Goal: Transaction & Acquisition: Purchase product/service

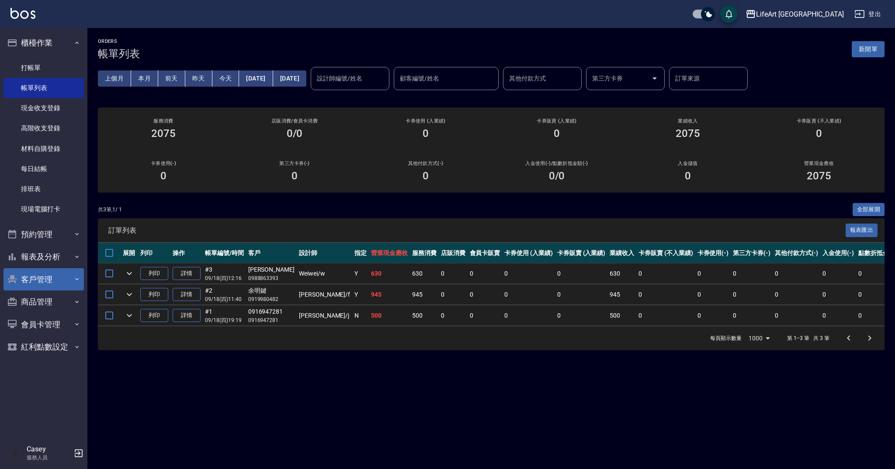
click at [66, 272] on button "客戶管理" at bounding box center [43, 279] width 80 height 23
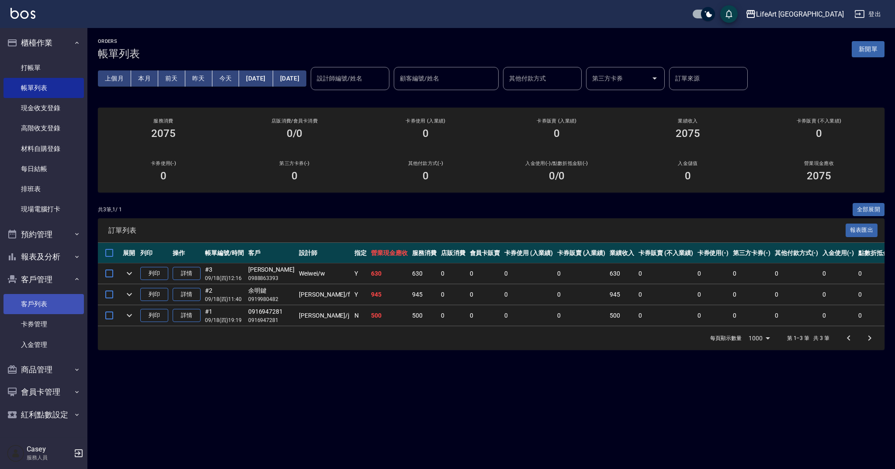
click at [61, 301] on link "客戶列表" at bounding box center [43, 304] width 80 height 20
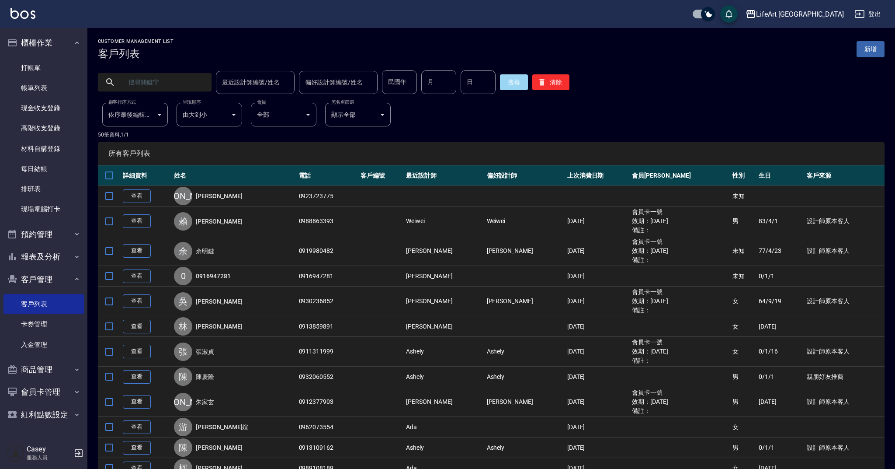
click at [181, 81] on input "text" at bounding box center [163, 82] width 82 height 24
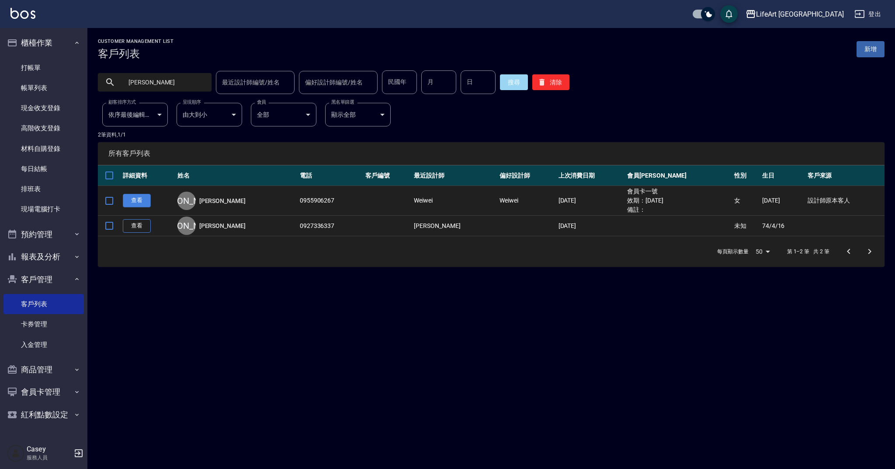
type input "[PERSON_NAME]"
click at [133, 200] on link "查看" at bounding box center [137, 201] width 28 height 14
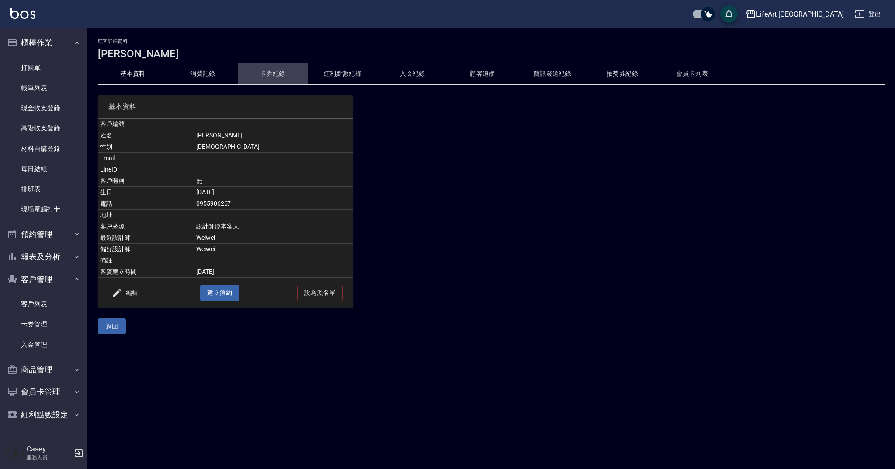
drag, startPoint x: 255, startPoint y: 76, endPoint x: 253, endPoint y: 67, distance: 9.0
click at [255, 76] on button "卡券紀錄" at bounding box center [273, 73] width 70 height 21
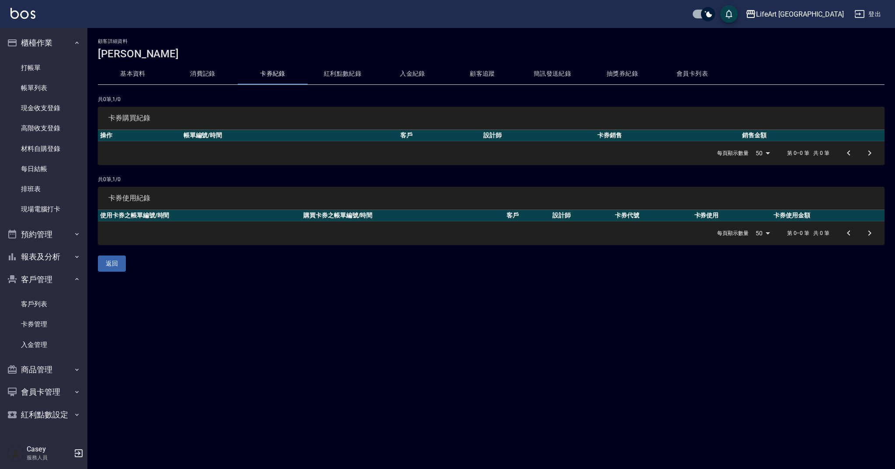
click at [205, 76] on button "消費記錄" at bounding box center [203, 73] width 70 height 21
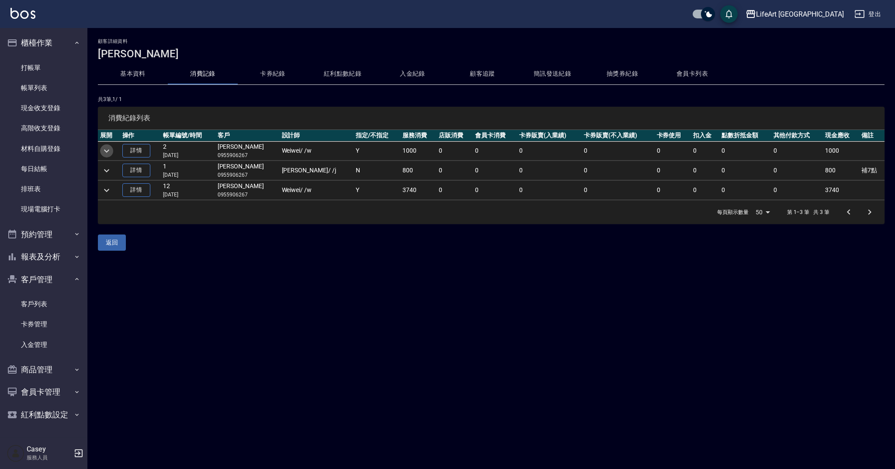
click at [110, 151] on icon "expand row" at bounding box center [106, 151] width 10 height 10
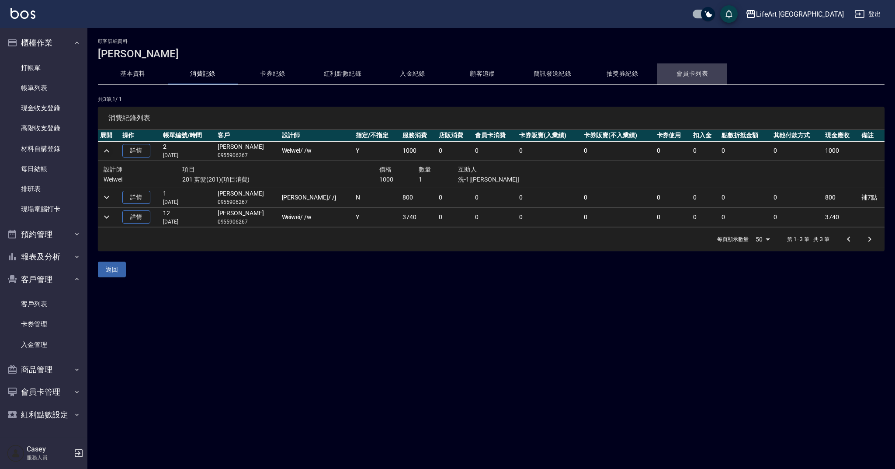
click at [679, 72] on button "會員卡列表" at bounding box center [692, 73] width 70 height 21
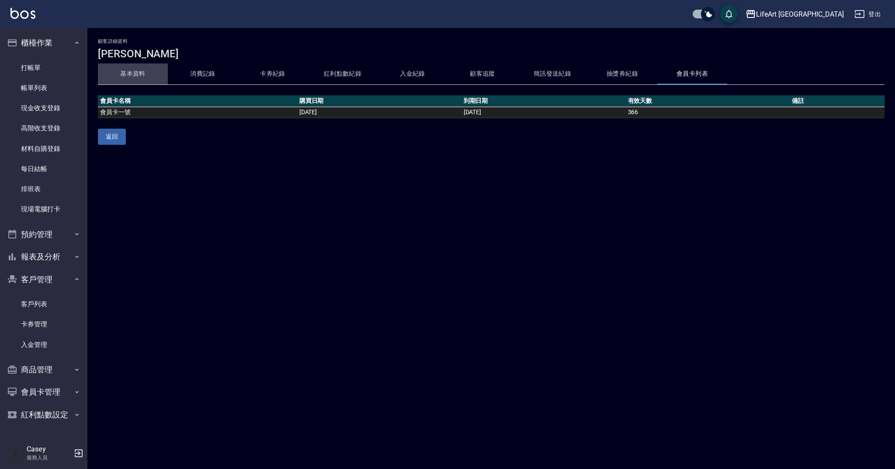
click at [155, 69] on button "基本資料" at bounding box center [133, 73] width 70 height 21
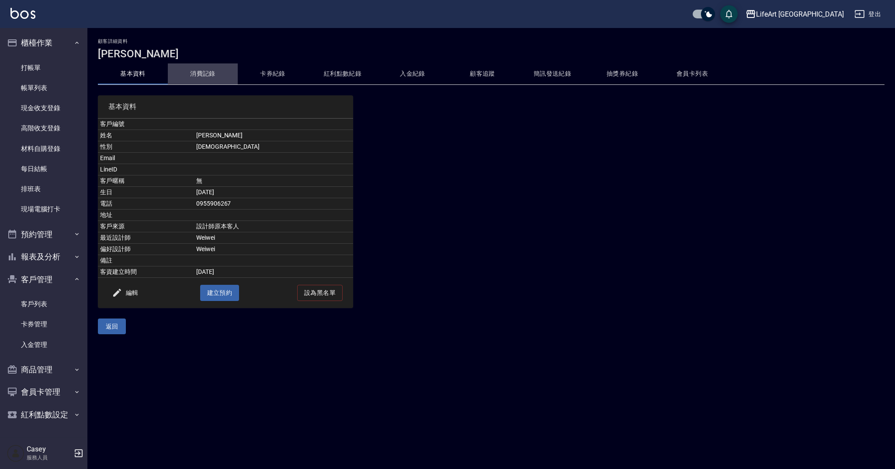
click at [215, 69] on button "消費記錄" at bounding box center [203, 73] width 70 height 21
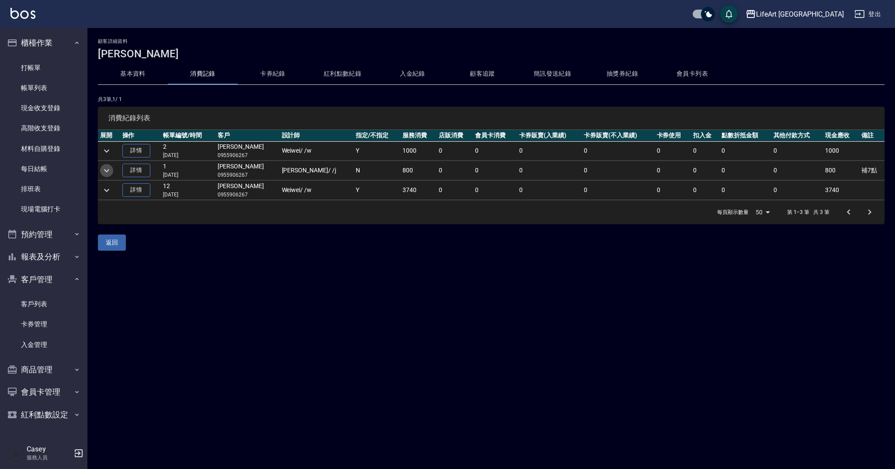
click at [110, 170] on icon "expand row" at bounding box center [106, 170] width 10 height 10
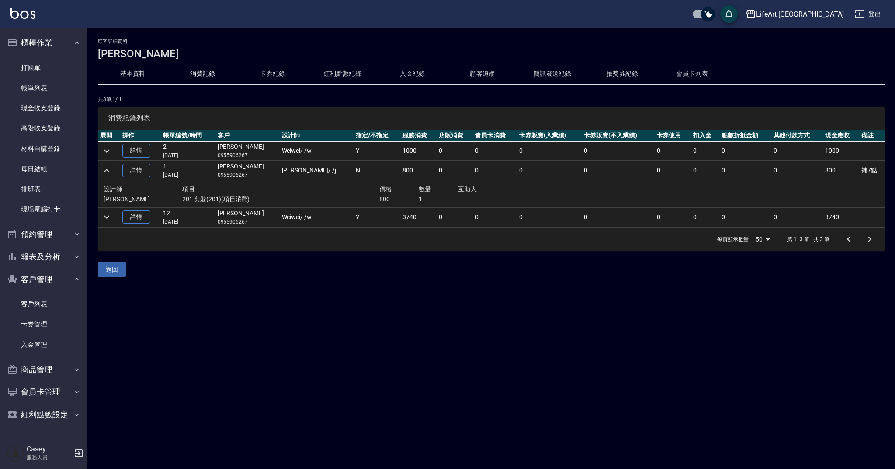
click at [111, 217] on icon "expand row" at bounding box center [106, 217] width 10 height 10
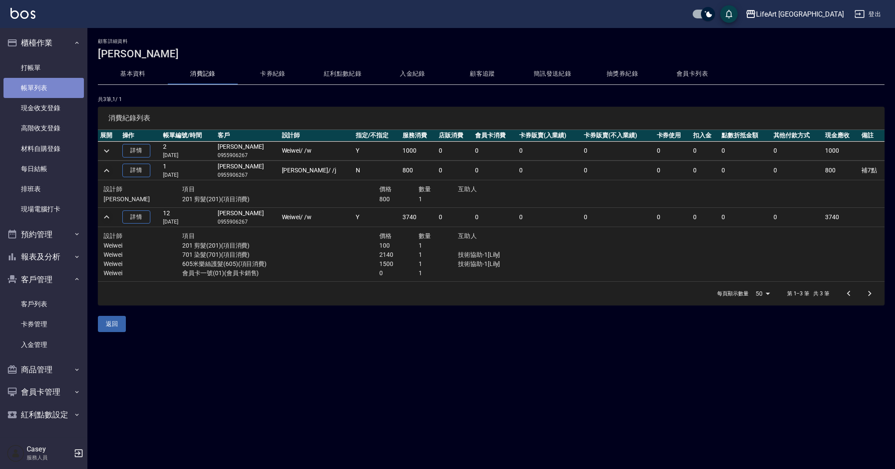
click at [38, 85] on link "帳單列表" at bounding box center [43, 88] width 80 height 20
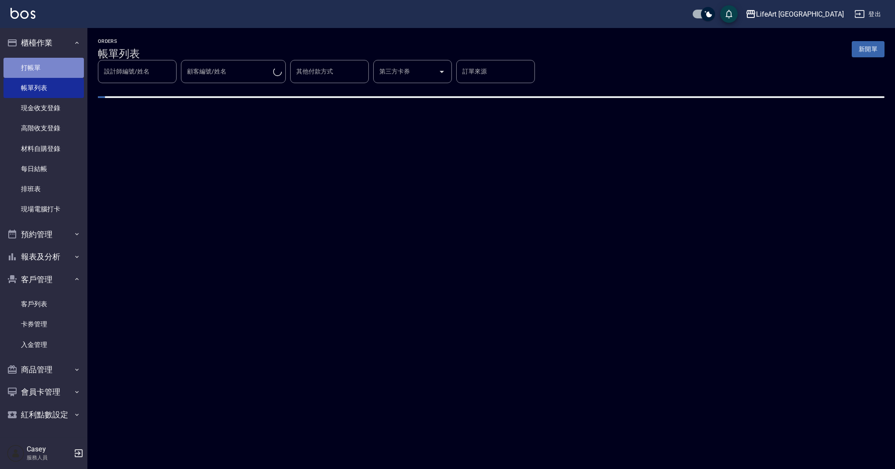
click at [35, 69] on link "打帳單" at bounding box center [43, 68] width 80 height 20
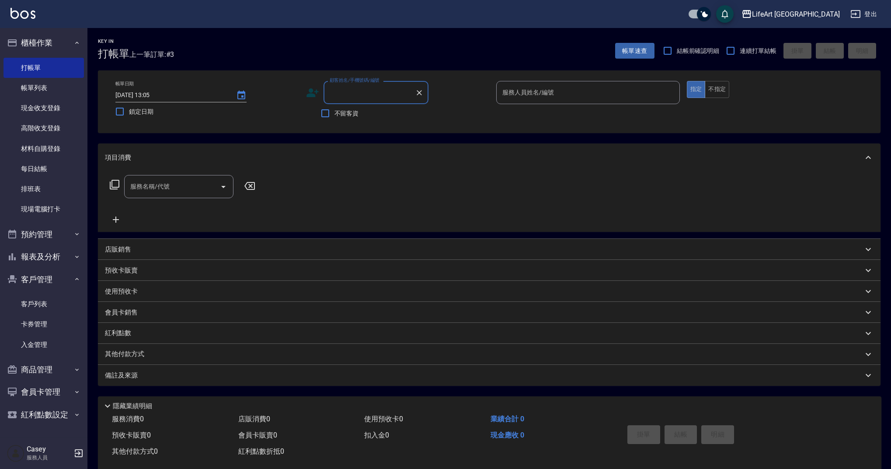
drag, startPoint x: 351, startPoint y: 98, endPoint x: 360, endPoint y: 101, distance: 8.6
click at [351, 98] on input "顧客姓名/手機號碼/編號" at bounding box center [369, 92] width 84 height 15
type input "０"
click at [336, 117] on li "[PERSON_NAME]為/0973256817/" at bounding box center [375, 120] width 105 height 24
type input "[PERSON_NAME]為/0973256817/"
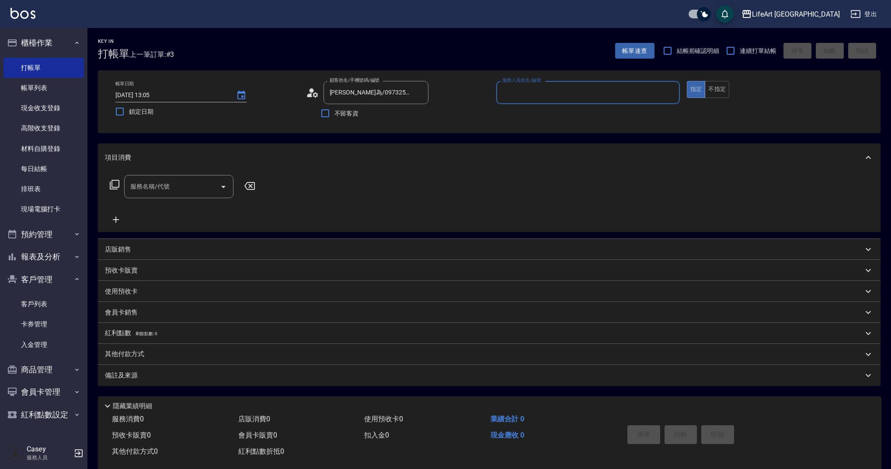
type input "Weiwei-w"
click at [314, 96] on icon at bounding box center [315, 94] width 5 height 5
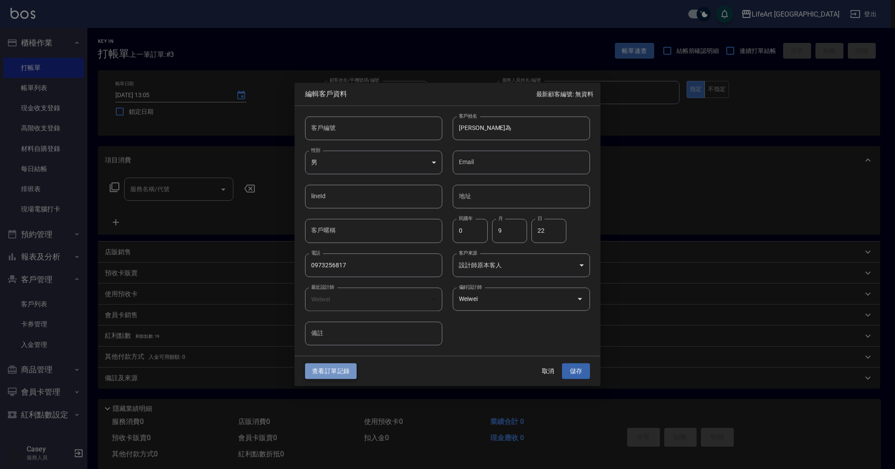
click at [321, 370] on button "查看訂單記錄" at bounding box center [331, 371] width 52 height 16
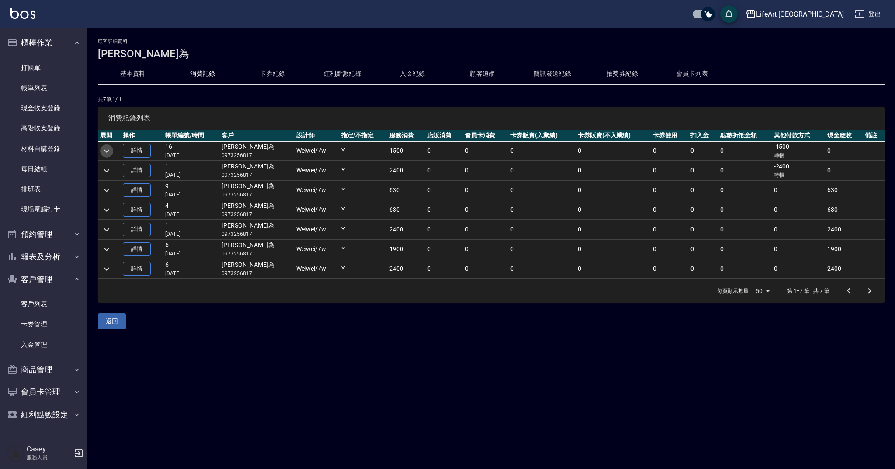
click at [108, 152] on icon "expand row" at bounding box center [106, 151] width 10 height 10
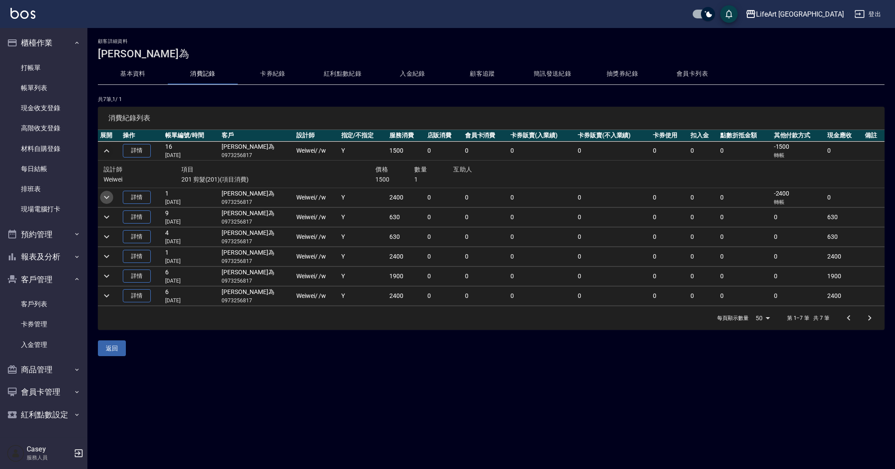
click at [106, 197] on icon "expand row" at bounding box center [106, 197] width 5 height 3
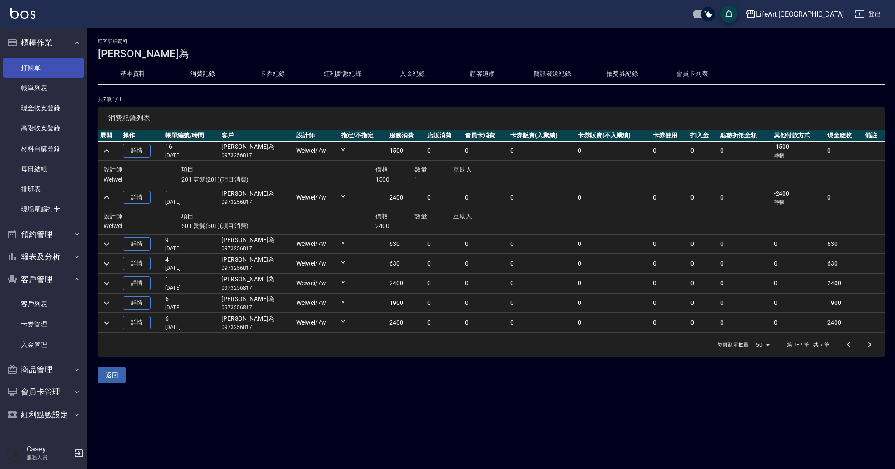
click at [46, 69] on link "打帳單" at bounding box center [43, 68] width 80 height 20
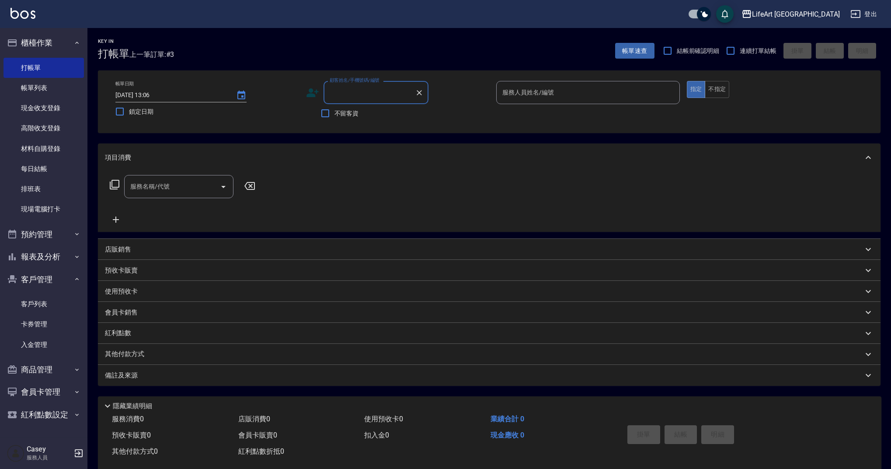
click at [351, 93] on input "顧客姓名/手機號碼/編號" at bounding box center [369, 92] width 84 height 15
type input "c"
click at [377, 111] on li "[PERSON_NAME]為/0973256817/" at bounding box center [375, 120] width 105 height 24
type input "[PERSON_NAME]為/0973256817/"
type input "Weiwei-w"
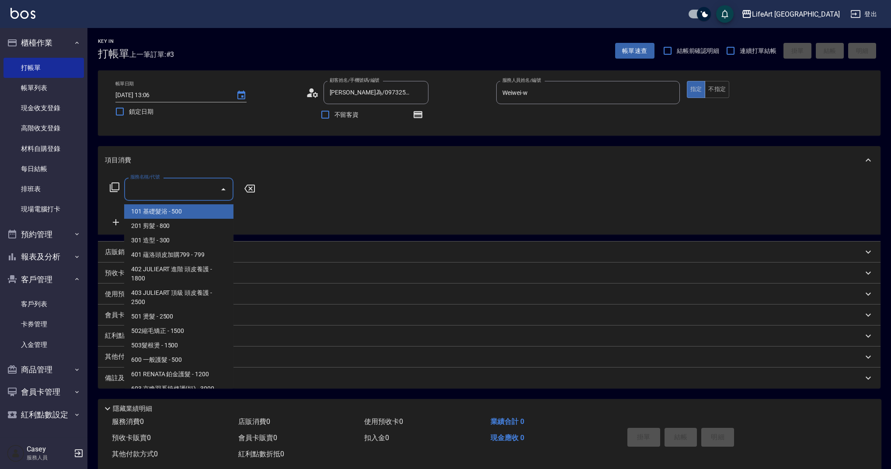
click at [178, 188] on input "服務名稱/代號" at bounding box center [172, 188] width 88 height 15
click at [176, 225] on span "201 剪髮 - 800" at bounding box center [178, 226] width 109 height 14
type input "201 剪髮(201)"
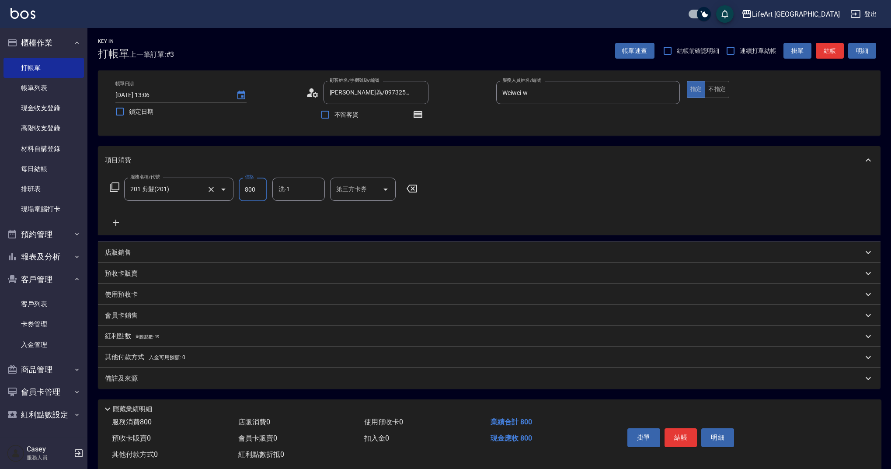
drag, startPoint x: 262, startPoint y: 185, endPoint x: 223, endPoint y: 184, distance: 38.9
click at [220, 185] on div "服務名稱/代號 201 剪髮(201) 服務名稱/代號 價格 800 價格 洗-1 洗-1 第三方卡券 第三方卡券" at bounding box center [264, 189] width 318 height 24
type input "1000"
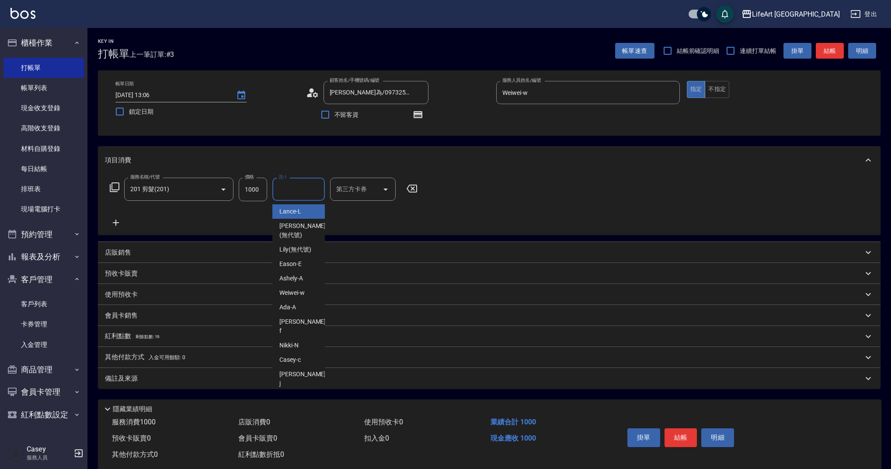
click at [300, 182] on input "洗-1" at bounding box center [298, 188] width 45 height 15
click at [303, 352] on div "Casey -c" at bounding box center [298, 359] width 52 height 14
type input "Casey-c"
click at [193, 384] on div "備註及來源" at bounding box center [489, 378] width 782 height 21
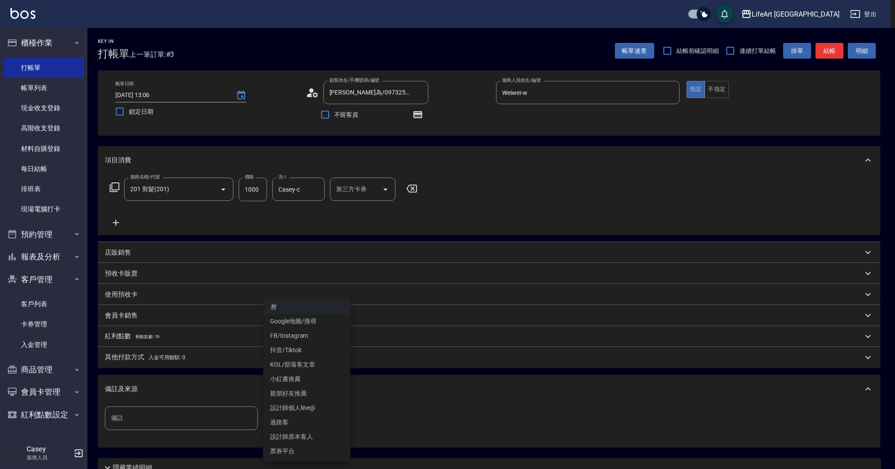
click at [300, 421] on body "LifeArt 蘆洲 登出 櫃檯作業 打帳單 帳單列表 現金收支登錄 高階收支登錄 材料自購登錄 每日結帳 排班表 現場電腦打卡 預約管理 預約管理 單日預約…" at bounding box center [447, 271] width 895 height 542
click at [317, 435] on li "設計師原本客人" at bounding box center [306, 436] width 87 height 14
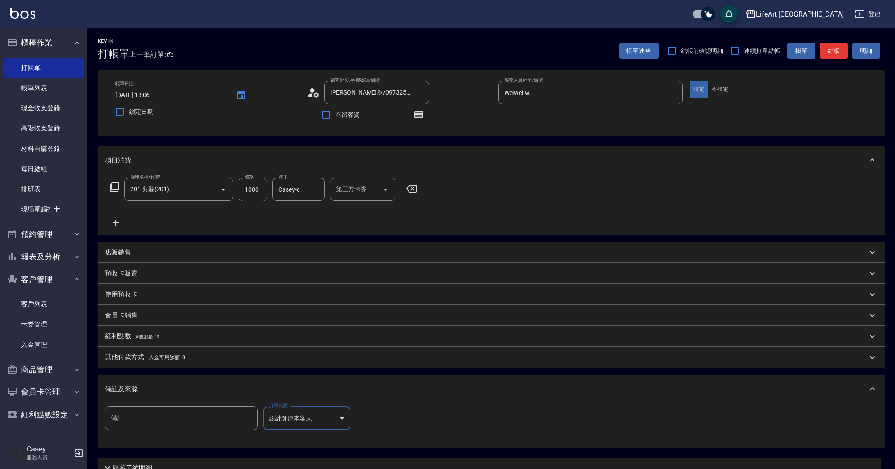
type input "設計師原本客人"
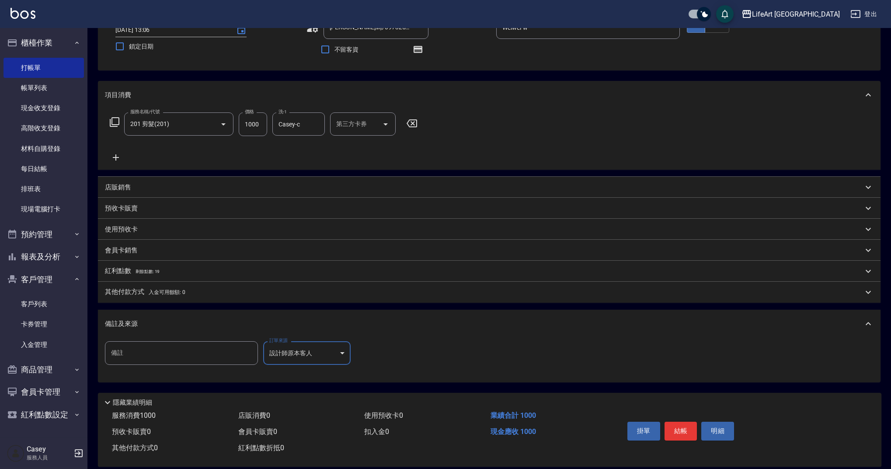
scroll to position [77, 0]
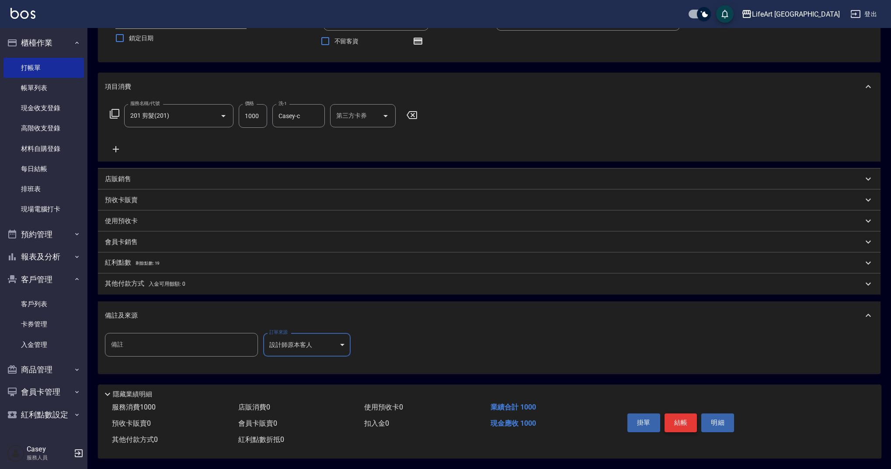
click at [679, 421] on button "結帳" at bounding box center [680, 422] width 33 height 18
